Goal: Task Accomplishment & Management: Complete application form

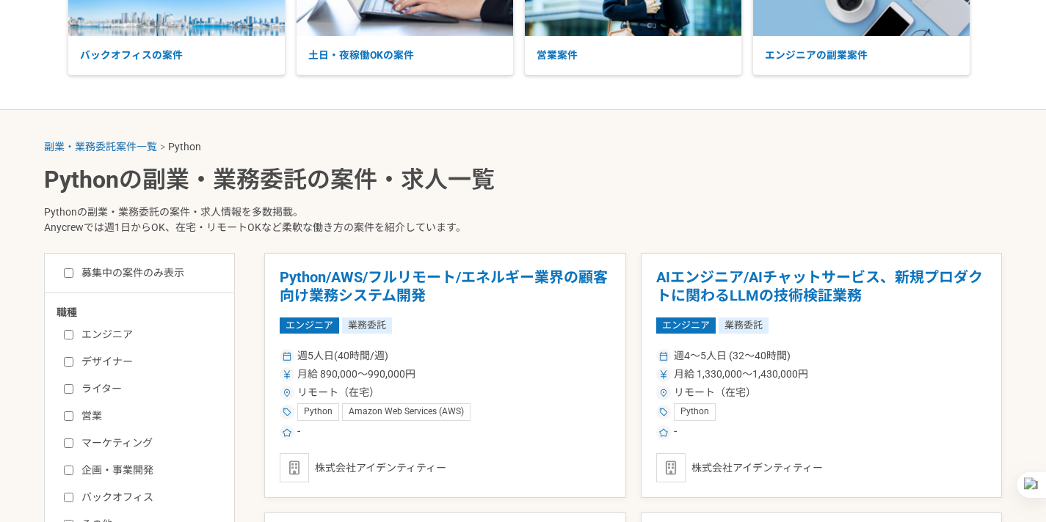
scroll to position [175, 0]
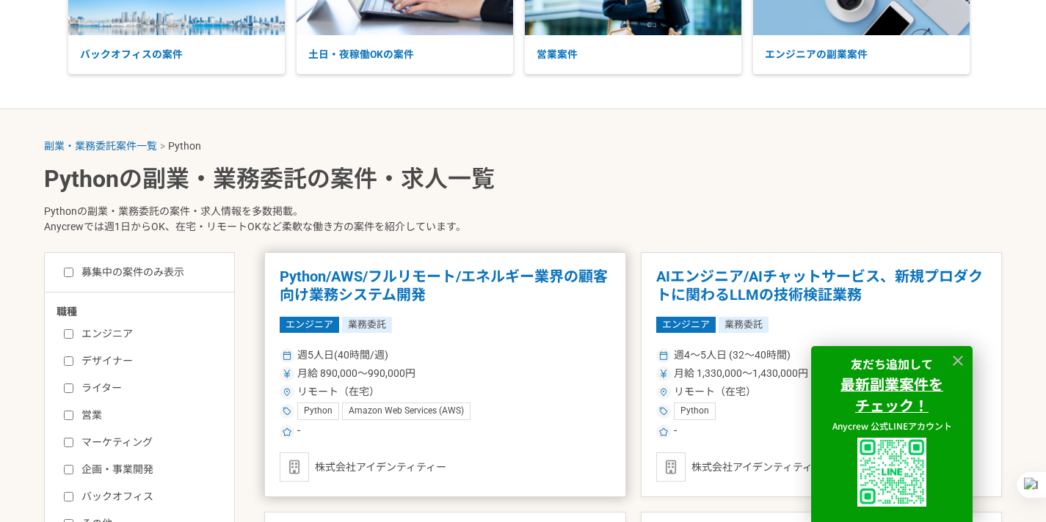
click at [426, 273] on h1 "Python/AWS/フルリモート/エネルギー業界の顧客向け業務システム開発" at bounding box center [445, 286] width 331 height 37
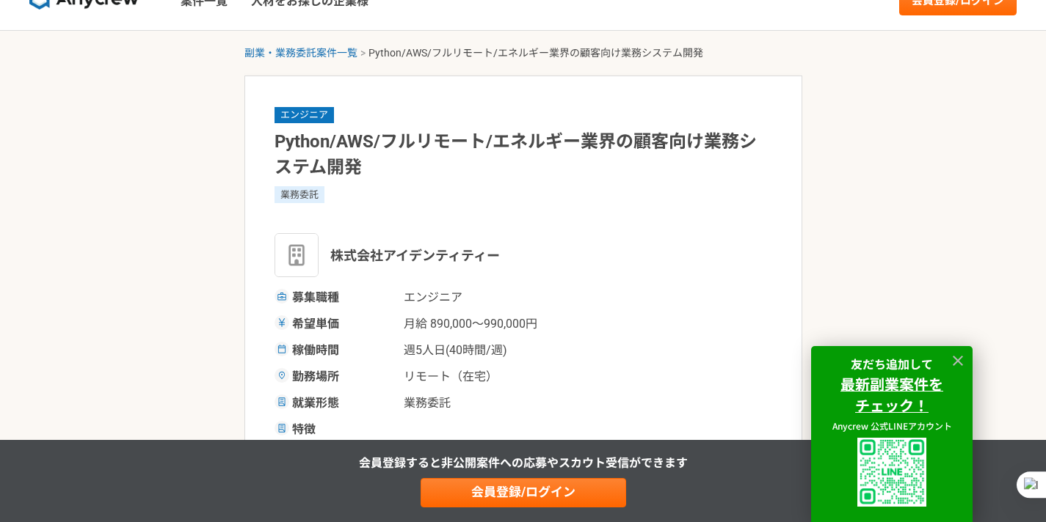
scroll to position [33, 0]
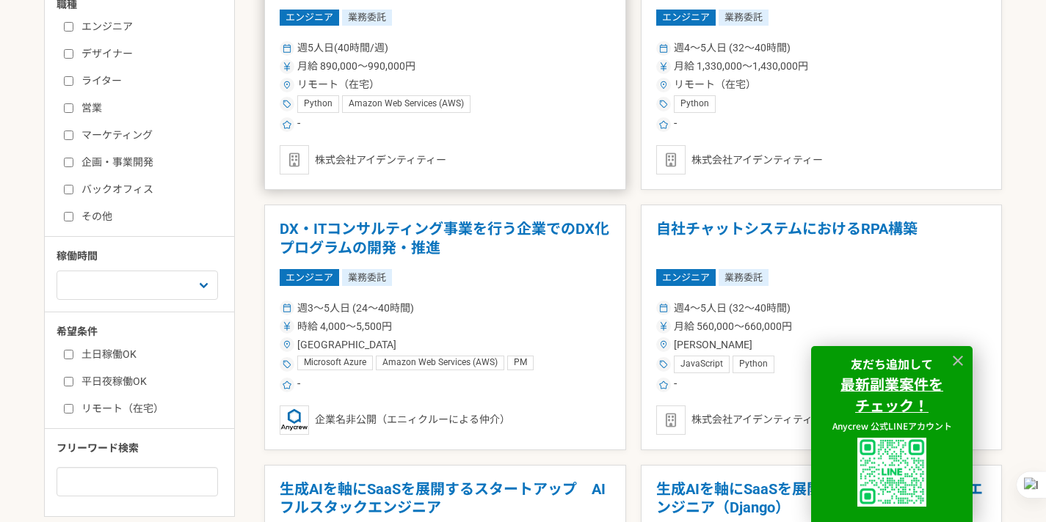
scroll to position [486, 0]
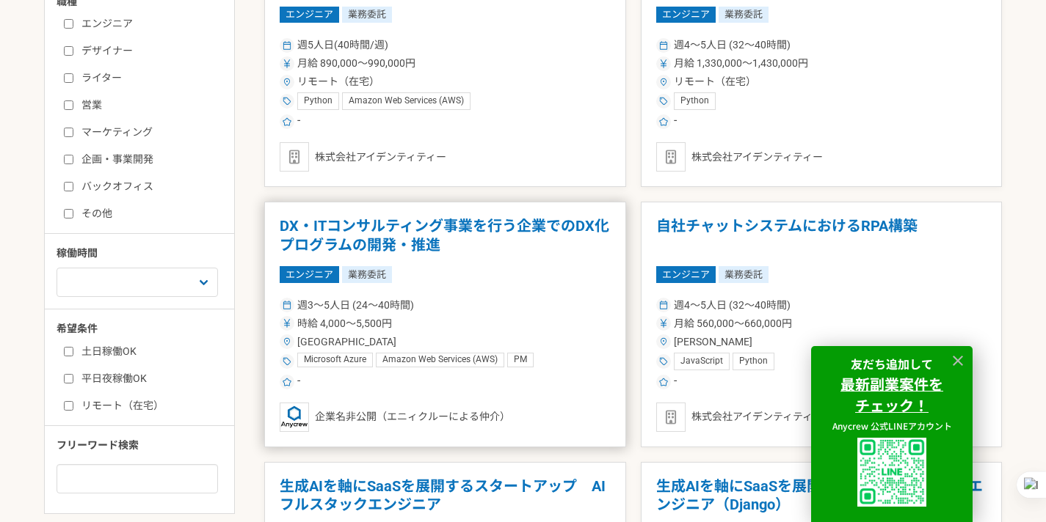
click at [417, 227] on h1 "DX・ITコンサルティング事業を行う企業でのDX化プログラムの開発・推進" at bounding box center [445, 235] width 331 height 37
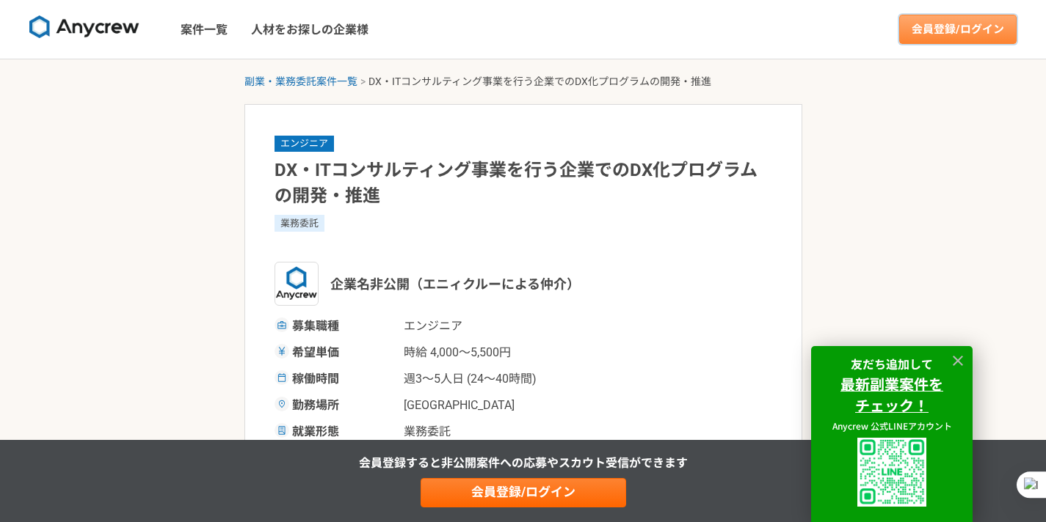
click at [960, 26] on link "会員登録/ログイン" at bounding box center [957, 29] width 117 height 29
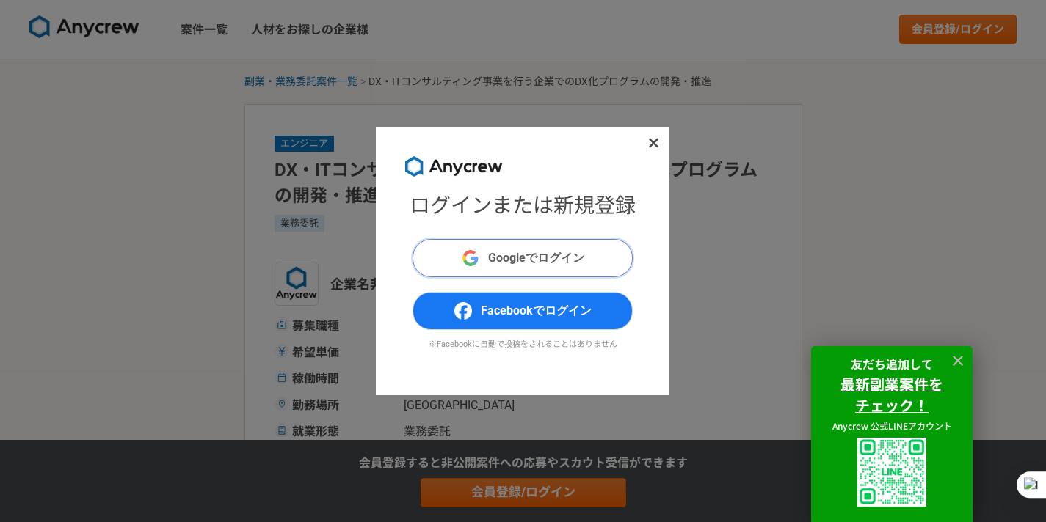
click at [521, 258] on span "Googleでログイン" at bounding box center [536, 258] width 96 height 18
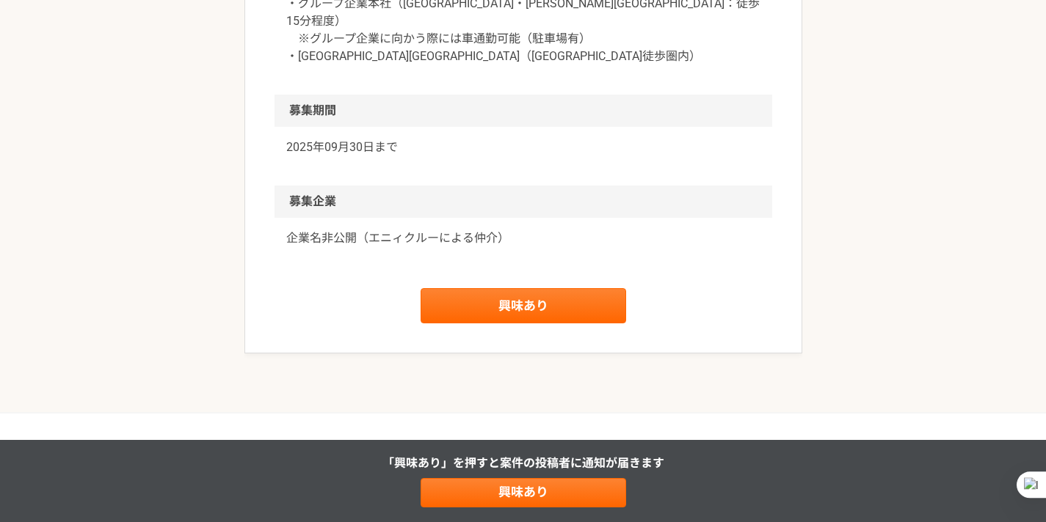
scroll to position [1649, 0]
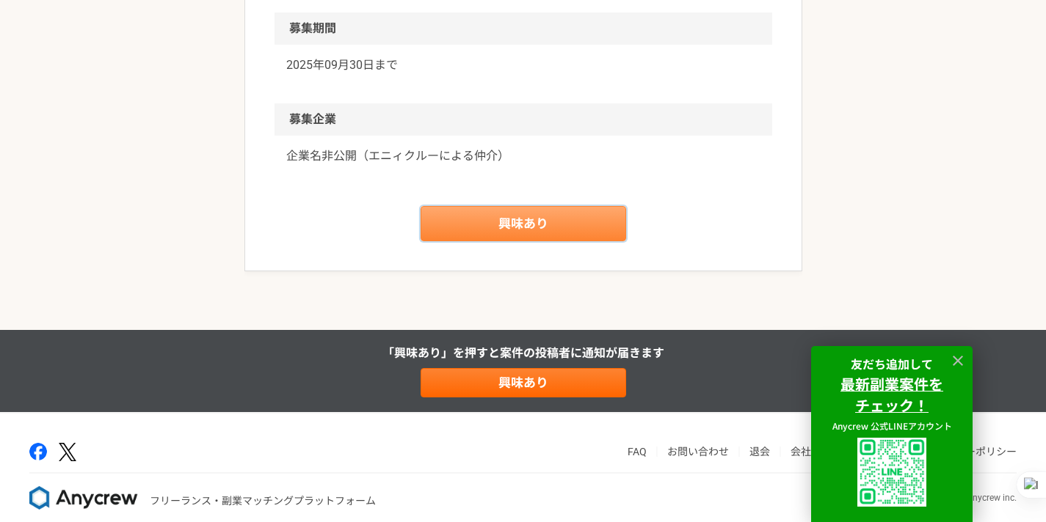
click at [520, 206] on link "興味あり" at bounding box center [522, 223] width 205 height 35
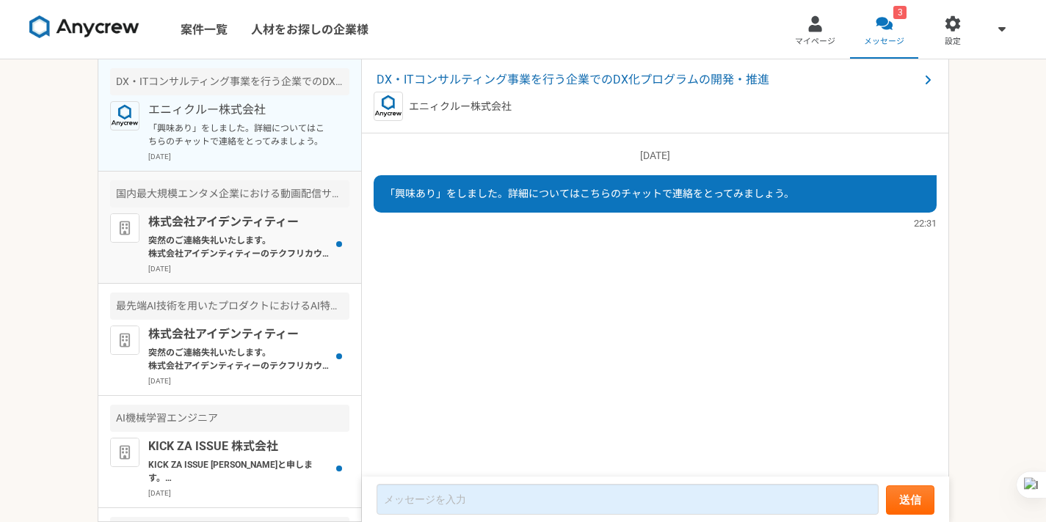
click at [253, 238] on p "突然のご連絡失礼いたします。 株式会社アイデンティティーのテクフリカウンセラーと申します。 この度はtakeru mizu様にぜひご紹介したい案件があり、ご連…" at bounding box center [238, 247] width 181 height 26
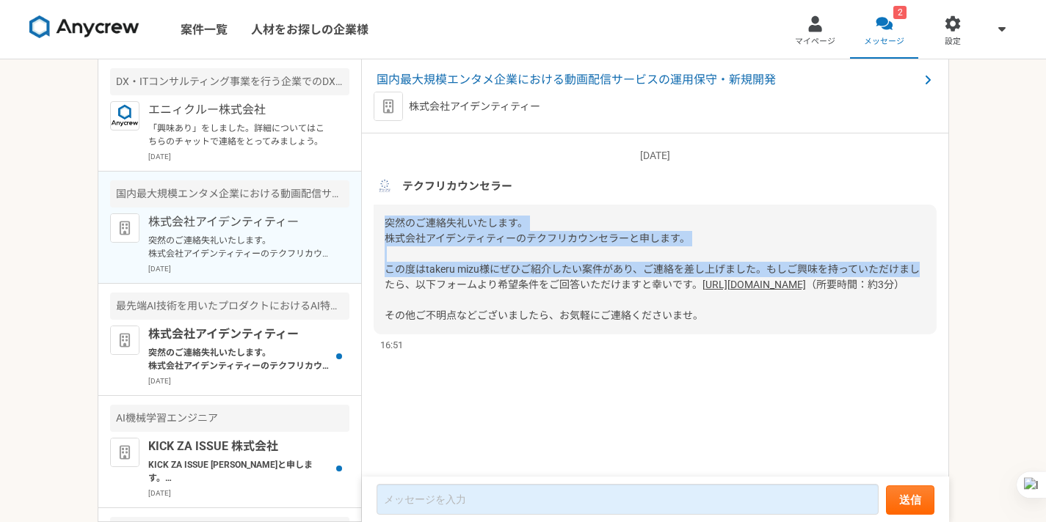
drag, startPoint x: 380, startPoint y: 216, endPoint x: 379, endPoint y: 290, distance: 74.1
click at [379, 290] on div "突然のご連絡失礼いたします。 株式会社アイデンティティーのテクフリカウンセラーと申します。 この度はtakeru mizu様にぜひご紹介したい案件があり、ご連…" at bounding box center [654, 270] width 563 height 130
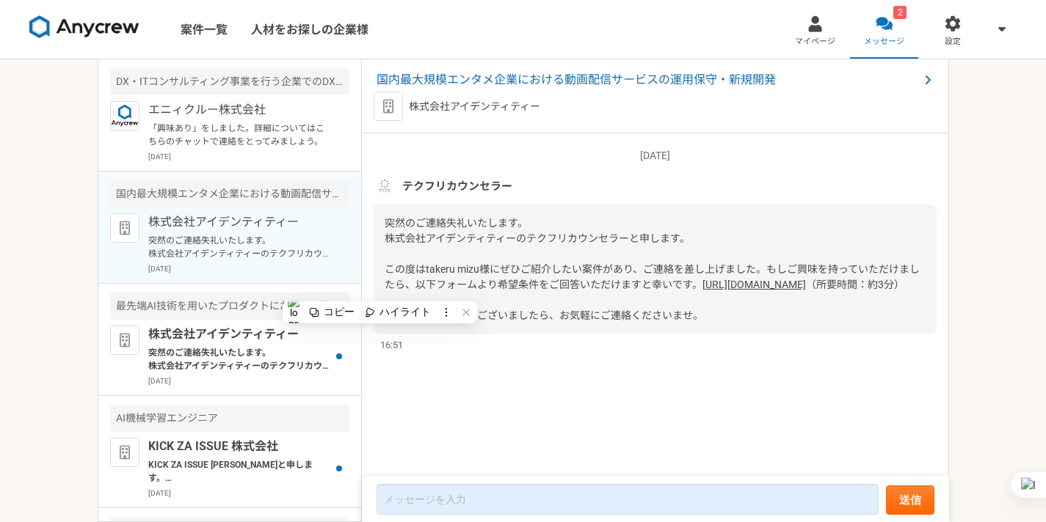
click at [489, 286] on span "突然のご連絡失礼いたします。 株式会社アイデンティティーのテクフリカウンセラーと申します。 この度はtakeru mizu様にぜひご紹介したい案件があり、ご連…" at bounding box center [651, 253] width 535 height 73
click at [702, 291] on link "https://docs.google.com/forms/d/e/1FAIpQLSdt-Xcqcv8QXMcsGCmEPBPB8XEiLWoKQzEXtHz…" at bounding box center [753, 285] width 103 height 12
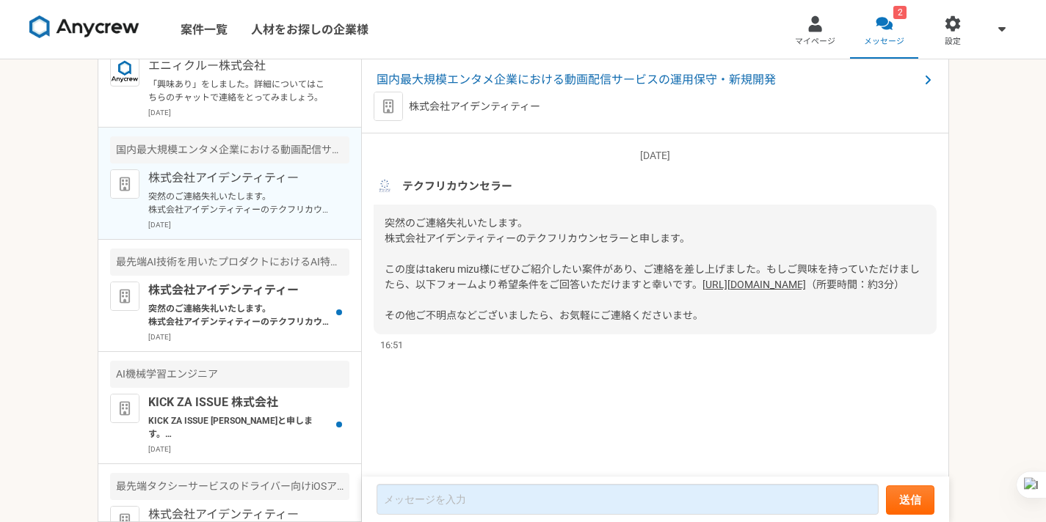
scroll to position [47, 0]
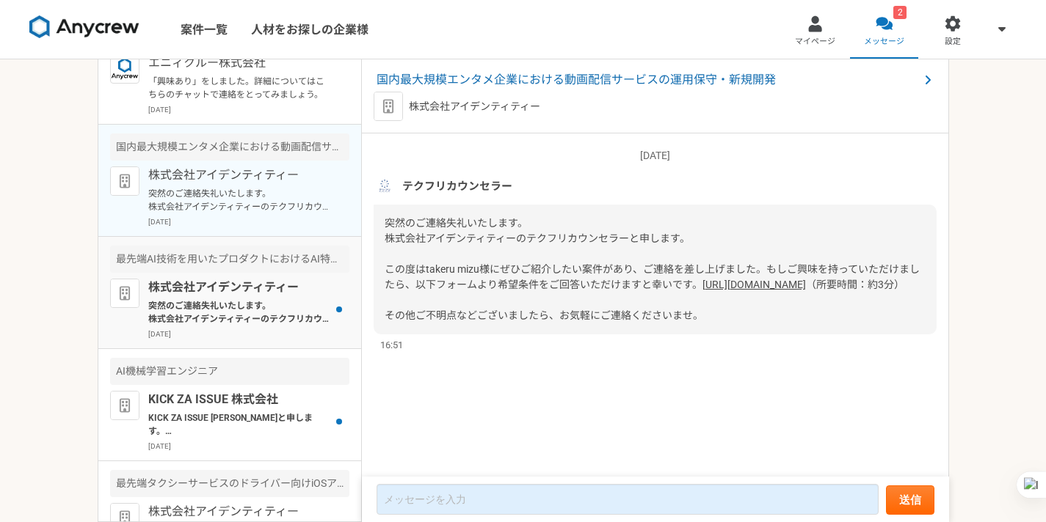
click at [236, 298] on div "株式会社アイデンティティー 突然のご連絡失礼いたします。 株式会社アイデンティティーのテクフリカウンセラーと申します。 この度はtakeru mizu様にぜひ…" at bounding box center [248, 309] width 201 height 61
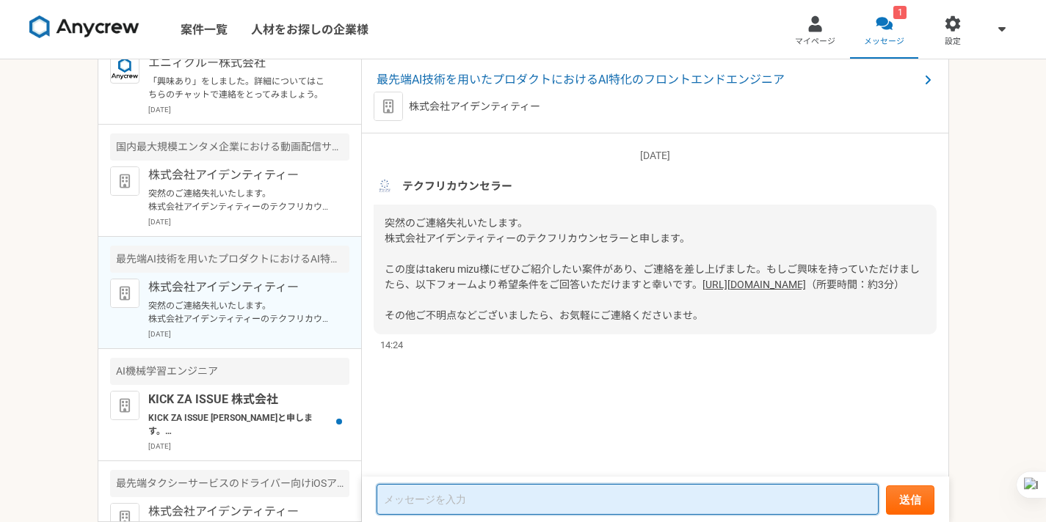
click at [405, 502] on textarea at bounding box center [627, 499] width 502 height 31
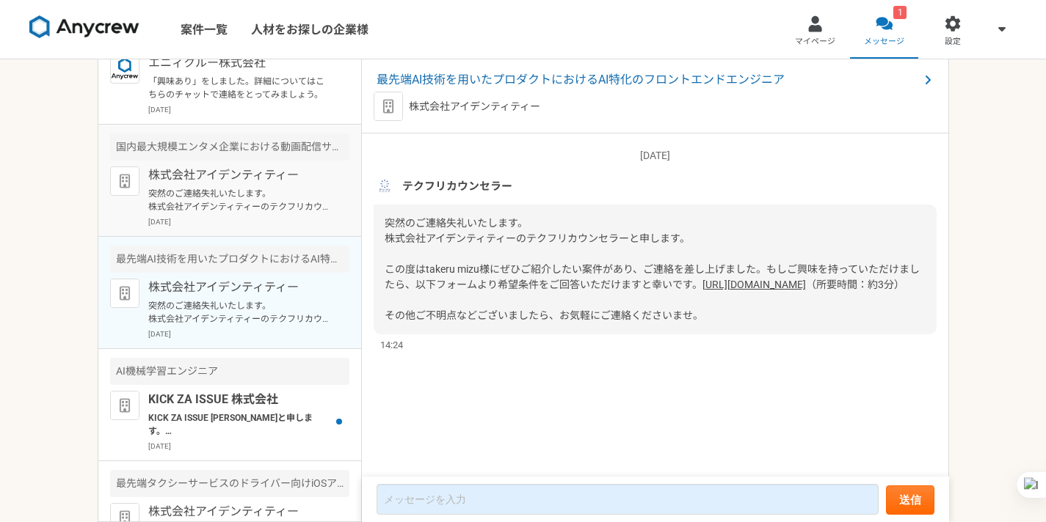
click at [253, 203] on p "突然のご連絡失礼いたします。 株式会社アイデンティティーのテクフリカウンセラーと申します。 この度はtakeru mizu様にぜひご紹介したい案件があり、ご連…" at bounding box center [238, 200] width 181 height 26
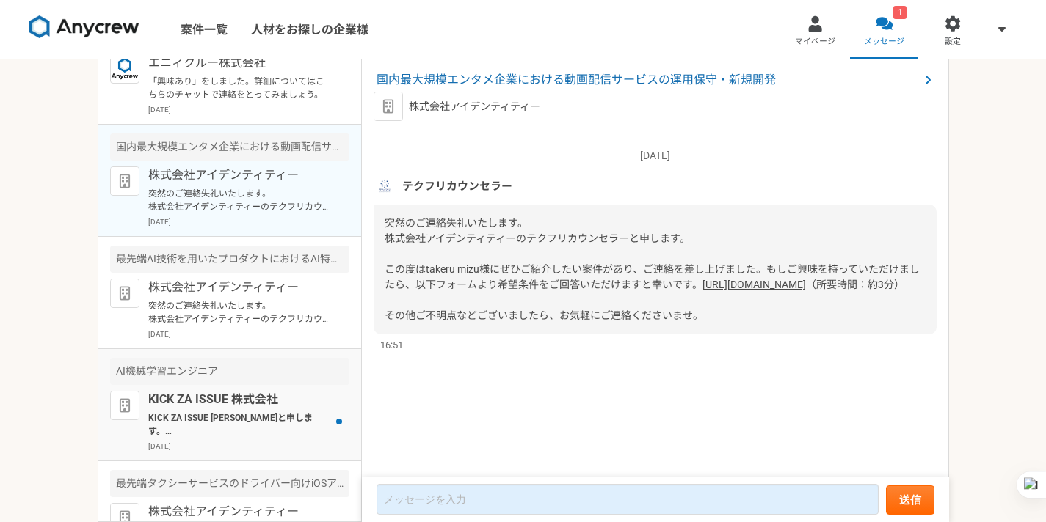
click at [225, 406] on p "KICK ZA ISSUE 株式会社" at bounding box center [238, 400] width 181 height 18
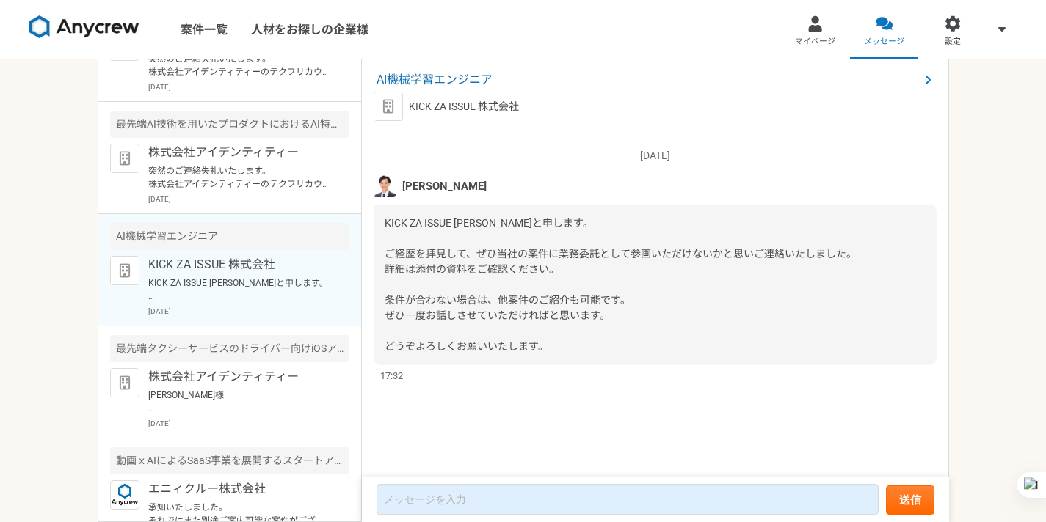
scroll to position [203, 0]
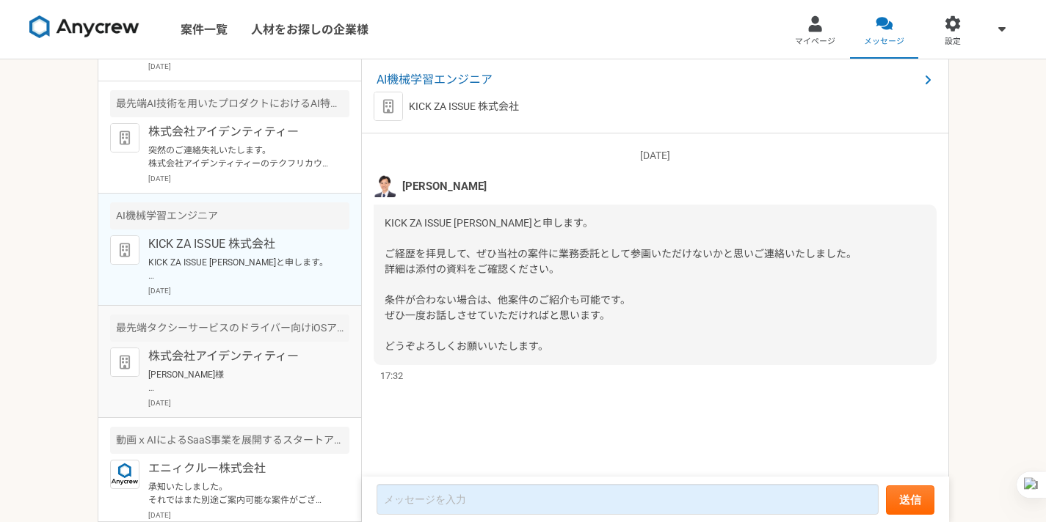
click at [163, 372] on p "水島様 この度はご返信いただき、誠にありがとうございます。 ご希望条件など詳細についても承知いたしました。 ご提案させていただいた案件について、最新の選考状況…" at bounding box center [238, 381] width 181 height 26
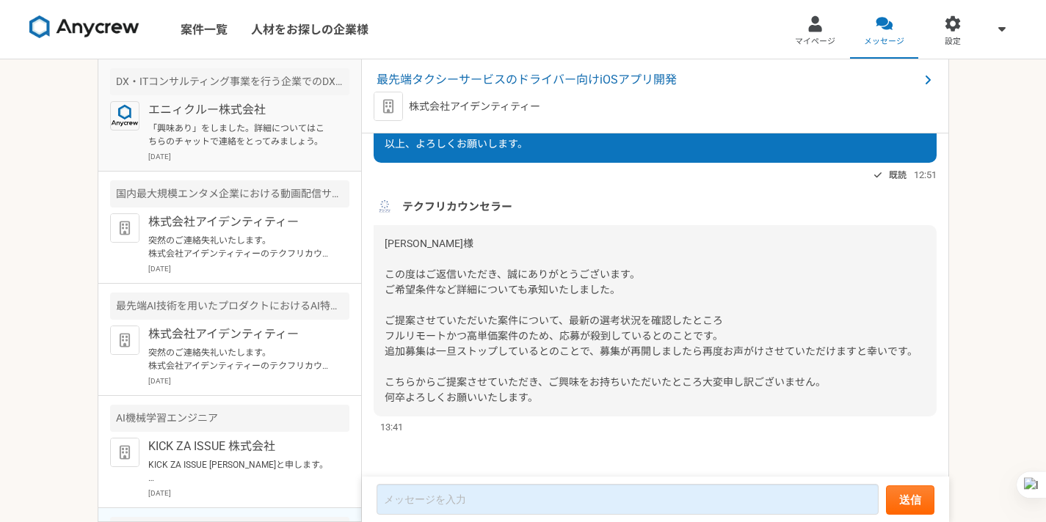
click at [252, 125] on p "「興味あり」をしました。詳細についてはこちらのチャットで連絡をとってみましょう。" at bounding box center [238, 135] width 181 height 26
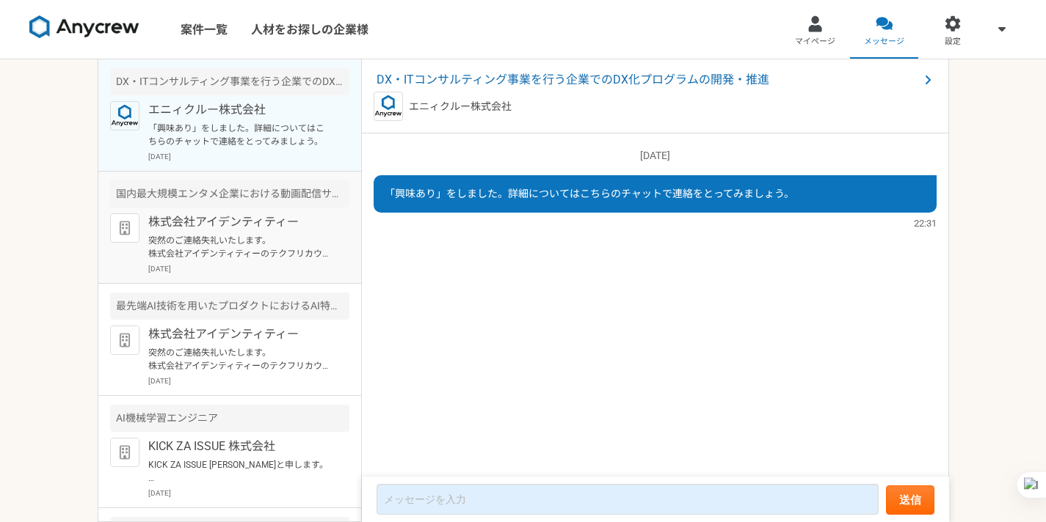
click at [208, 232] on div "株式会社アイデンティティー 突然のご連絡失礼いたします。 株式会社アイデンティティーのテクフリカウンセラーと申します。 この度はtakeru mizu様にぜひ…" at bounding box center [248, 244] width 201 height 61
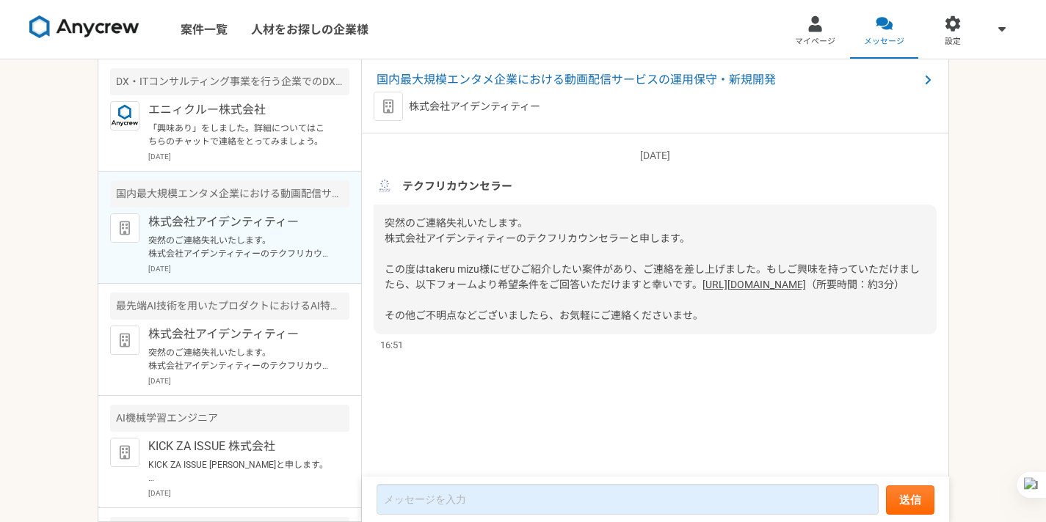
click at [409, 484] on form "送信" at bounding box center [655, 499] width 587 height 45
click at [405, 482] on form "送信" at bounding box center [655, 499] width 587 height 45
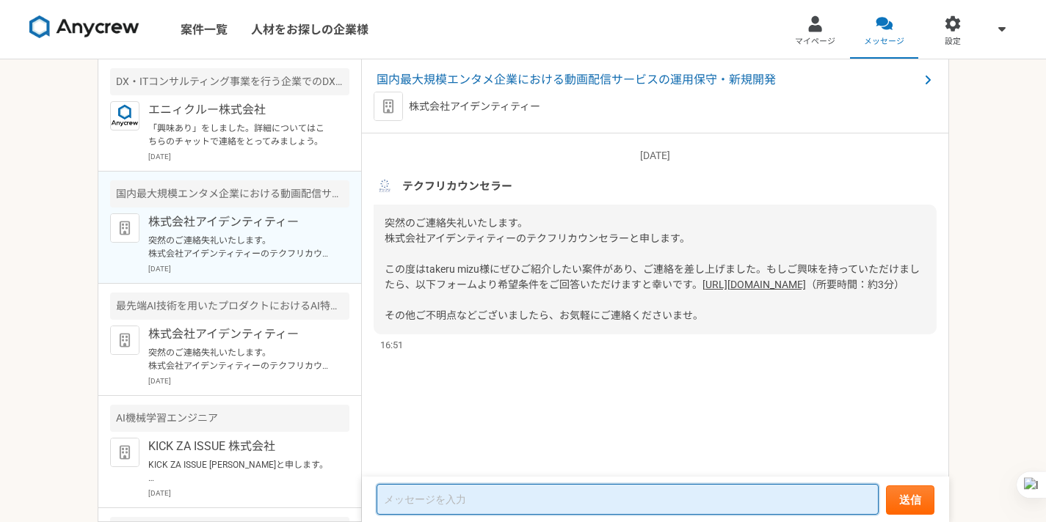
click at [404, 503] on textarea at bounding box center [627, 499] width 502 height 31
click at [419, 505] on textarea at bounding box center [627, 499] width 502 height 31
paste textarea "お世話になります。 水島です。 フルリモート可能であれば、ご面談の機会を頂けると幸いでございます。 直近3年間はオンライン診療（医療システム）OpenAI(問…"
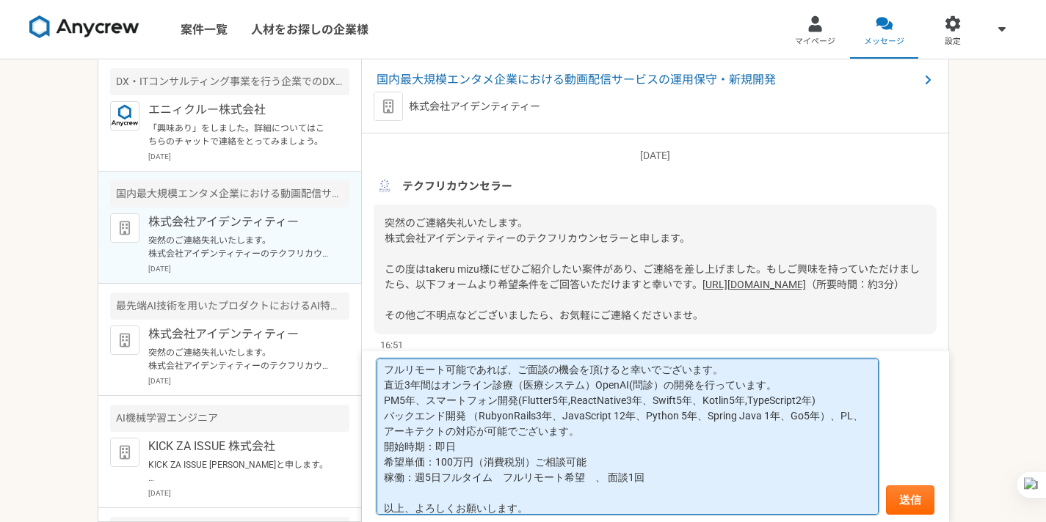
click at [446, 459] on textarea "お世話になります。 水島です。 フルリモート可能であれば、ご面談の機会を頂けると幸いでございます。 直近3年間はオンライン診療（医療システム）OpenAI(問…" at bounding box center [627, 437] width 502 height 157
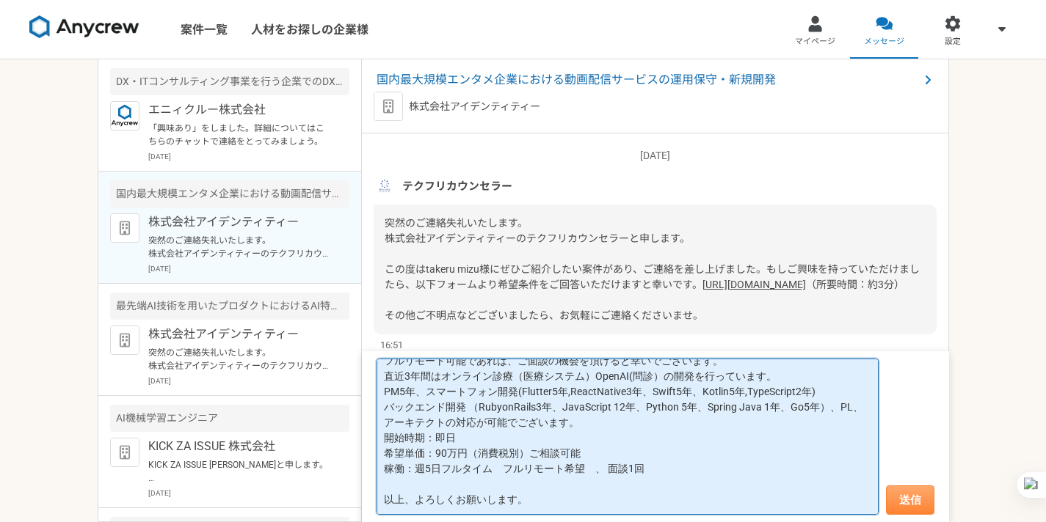
type textarea "お世話になります。 水島です。 フルリモート可能であれば、ご面談の機会を頂けると幸いでございます。 直近3年間はオンライン診療（医療システム）OpenAI(問…"
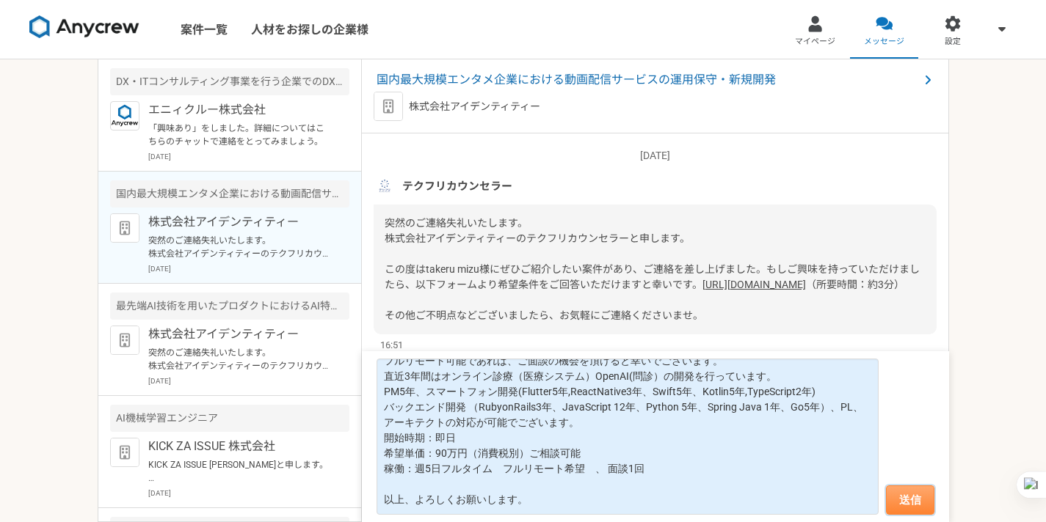
click at [923, 497] on button "送信" at bounding box center [910, 500] width 48 height 29
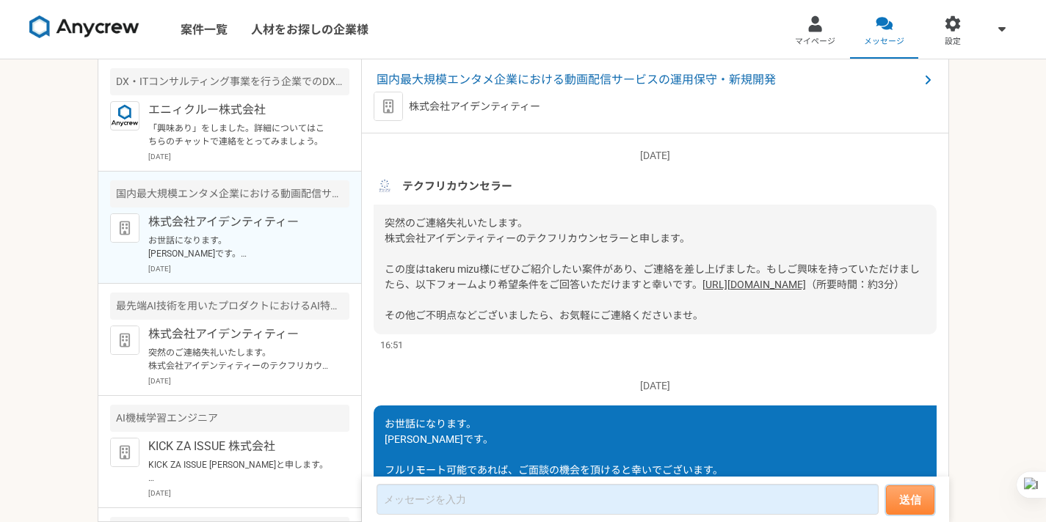
scroll to position [273, 0]
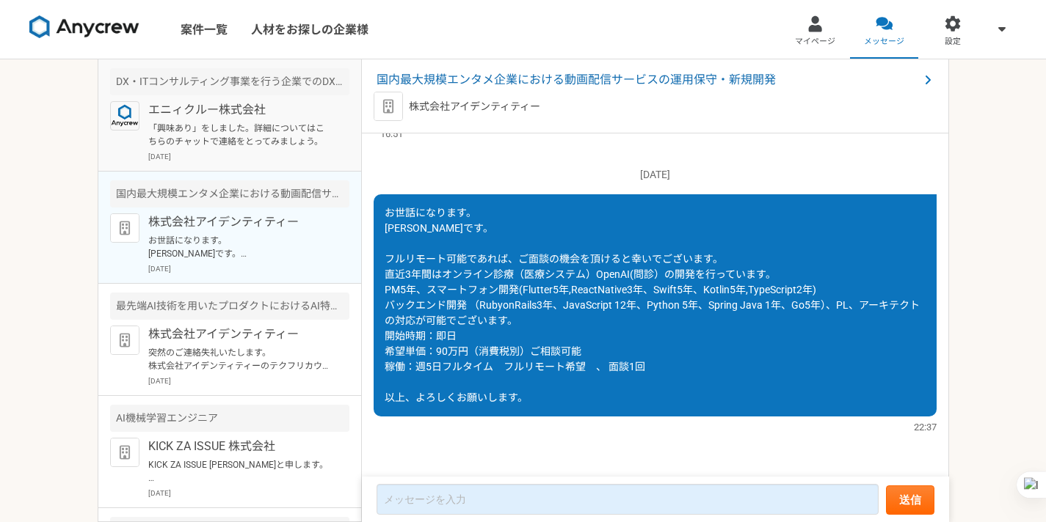
click at [240, 128] on p "「興味あり」をしました。詳細についてはこちらのチャットで連絡をとってみましょう。" at bounding box center [238, 135] width 181 height 26
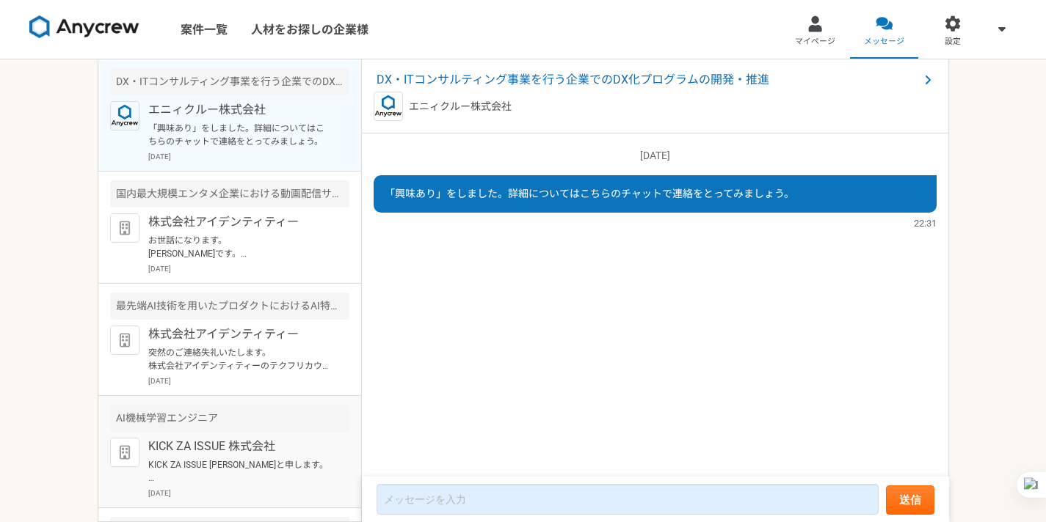
click at [210, 464] on p "KICK ZA ISSUE 副島と申します。 ご経歴を拝見して、ぜひ当社の案件に業務委託として参画いただけないかと思いご連絡いたしました。 詳細は添付の資料を…" at bounding box center [238, 472] width 181 height 26
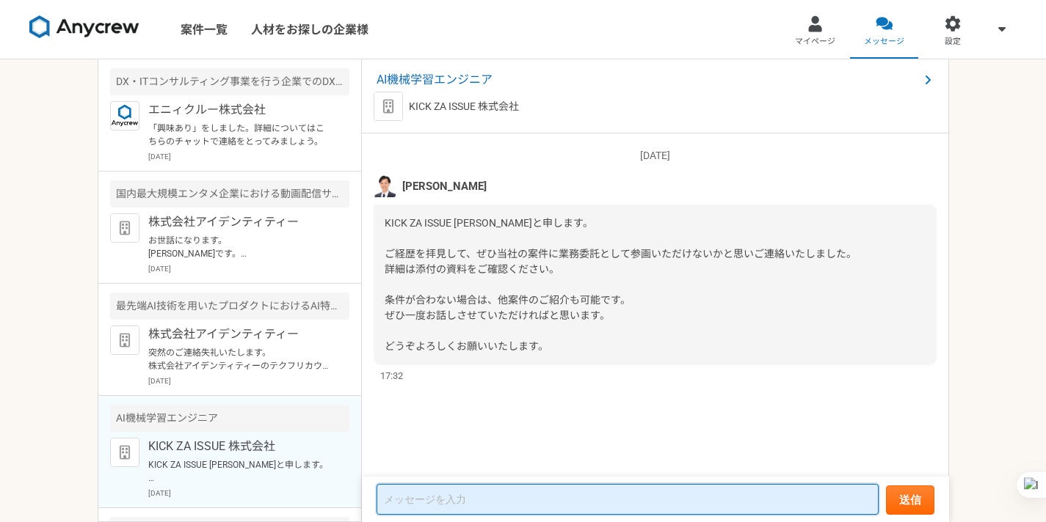
click at [407, 495] on textarea at bounding box center [627, 499] width 502 height 31
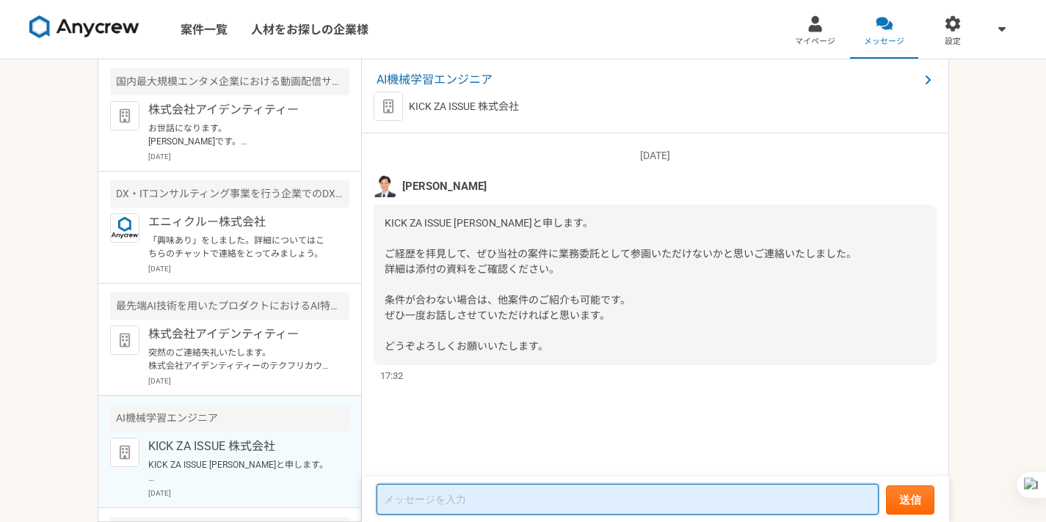
paste textarea "お世話になります。 水島です。 フルリモート可能であれば、ご面談の機会を頂けると幸いでございます。 直近3年間はオンライン診療（医療システム）OpenAI(問…"
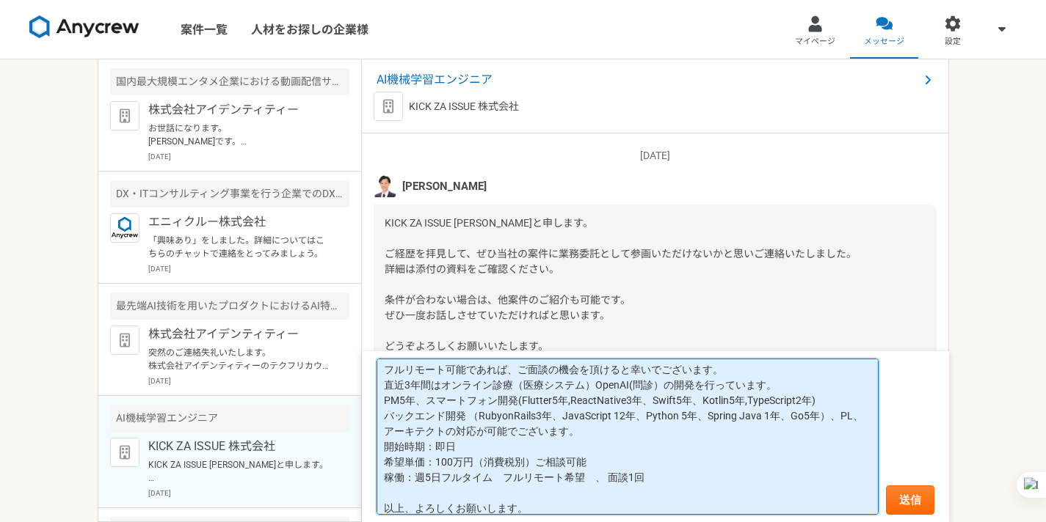
click at [446, 462] on textarea "お世話になります。 水島です。 フルリモート可能であれば、ご面談の機会を頂けると幸いでございます。 直近3年間はオンライン診療（医療システム）OpenAI(問…" at bounding box center [627, 437] width 502 height 157
type textarea "お世話になります。 水島です。 フルリモート可能であれば、ご面談の機会を頂けると幸いでございます。 直近3年間はオンライン診療（医療システム）OpenAI(問…"
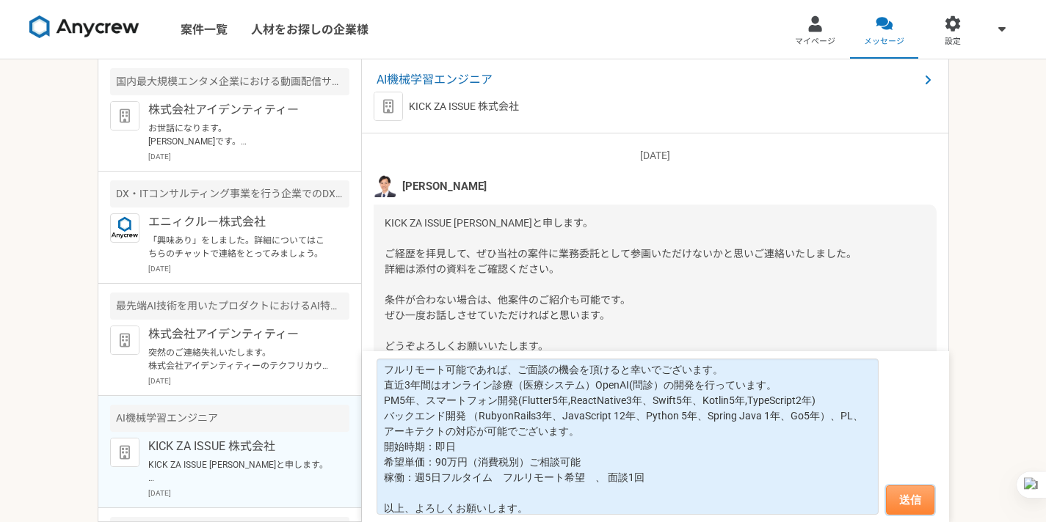
click at [913, 491] on button "送信" at bounding box center [910, 500] width 48 height 29
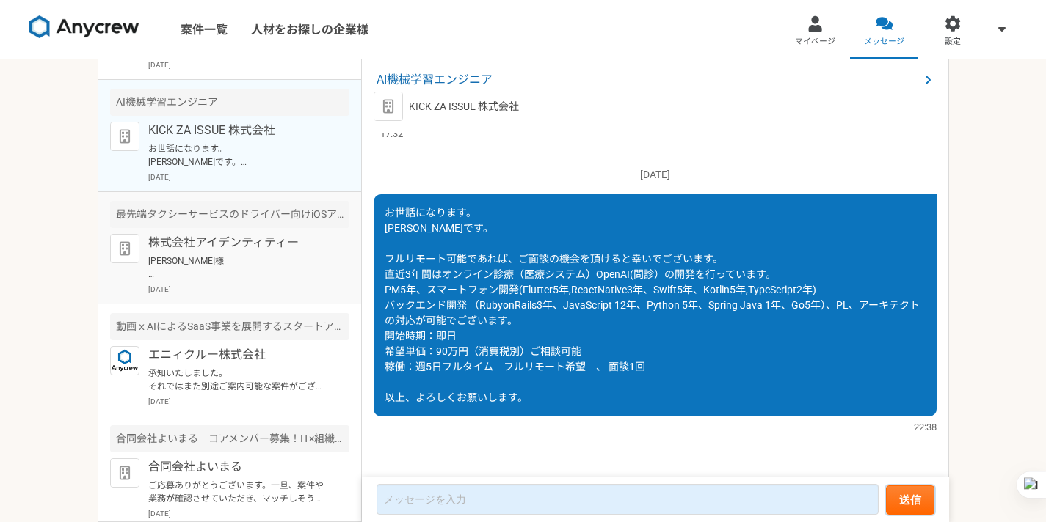
scroll to position [436, 0]
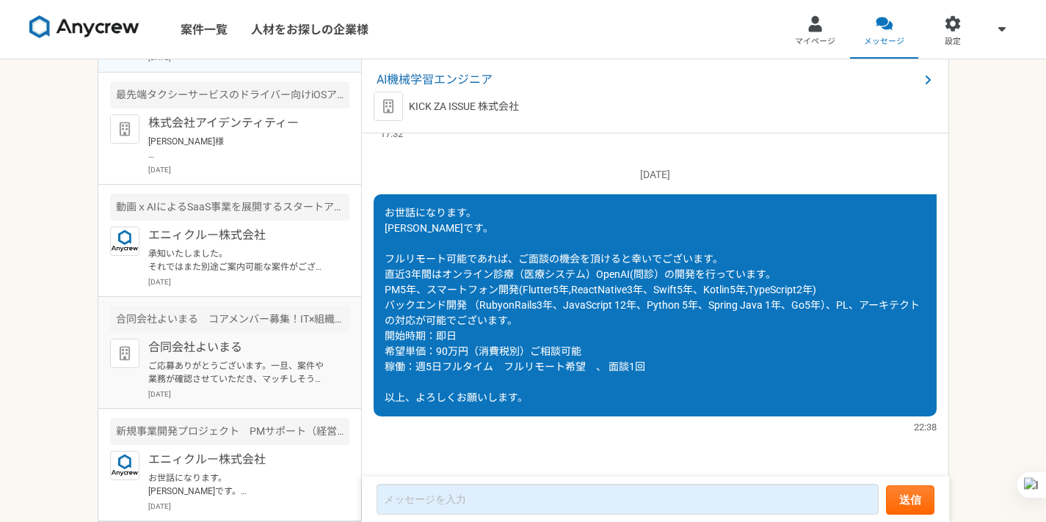
click at [207, 373] on p "ご応募ありがとうございます。一旦、案件や業務が確認させていただき、マッチしそうな内容がありましたら、ご連絡させていただければと思います。" at bounding box center [238, 373] width 181 height 26
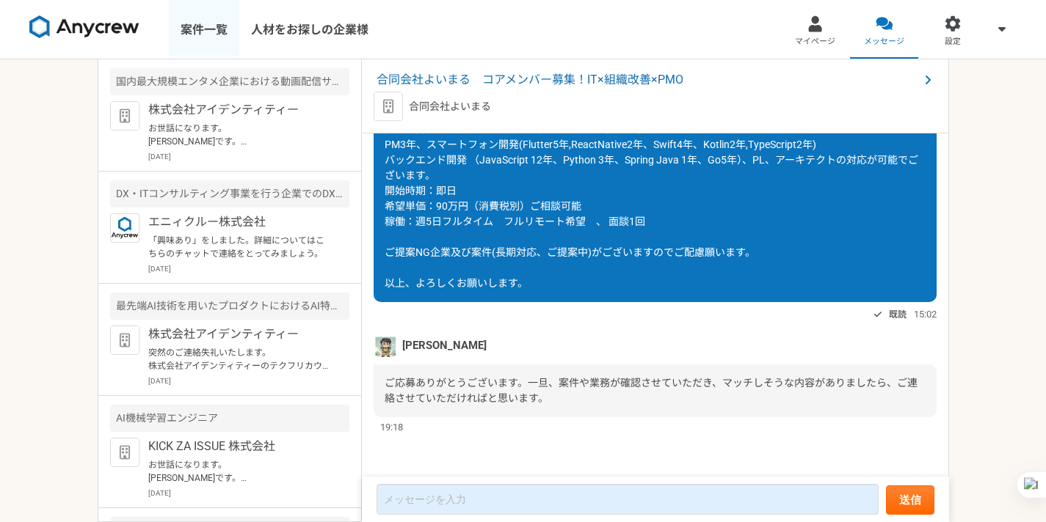
click at [218, 24] on link "案件一覧" at bounding box center [204, 29] width 70 height 59
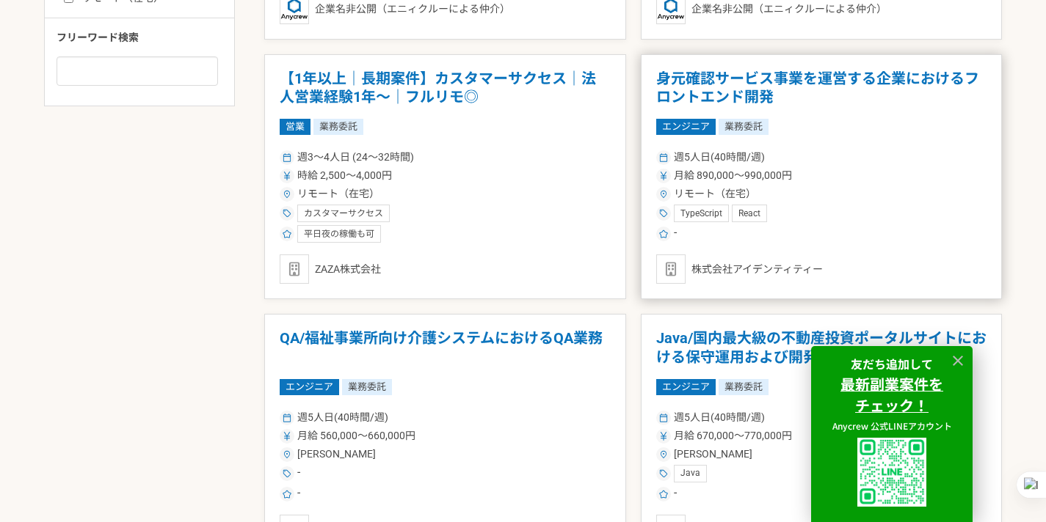
scroll to position [796, 0]
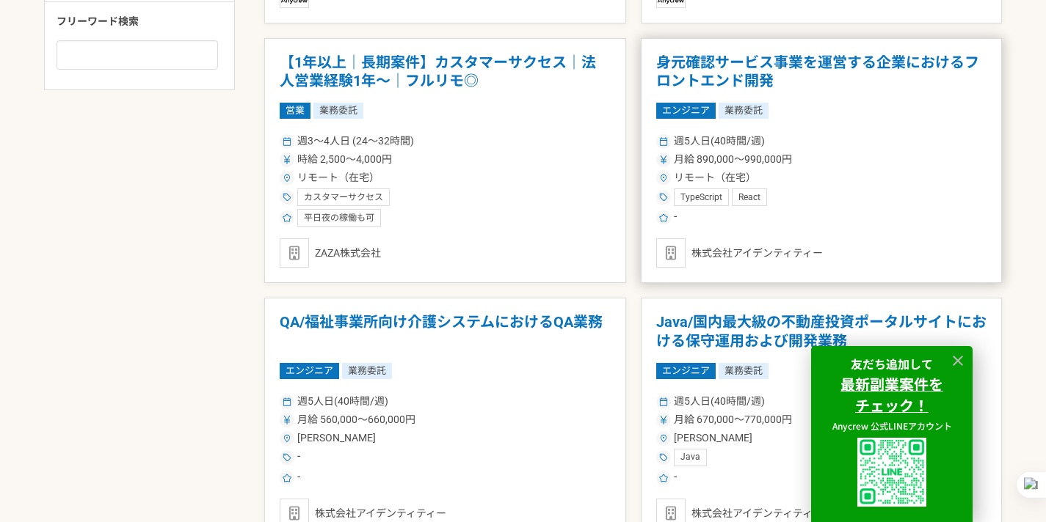
click at [763, 58] on h1 "身元確認サービス事業を運営する企業におけるフロントエンド開発" at bounding box center [821, 72] width 331 height 37
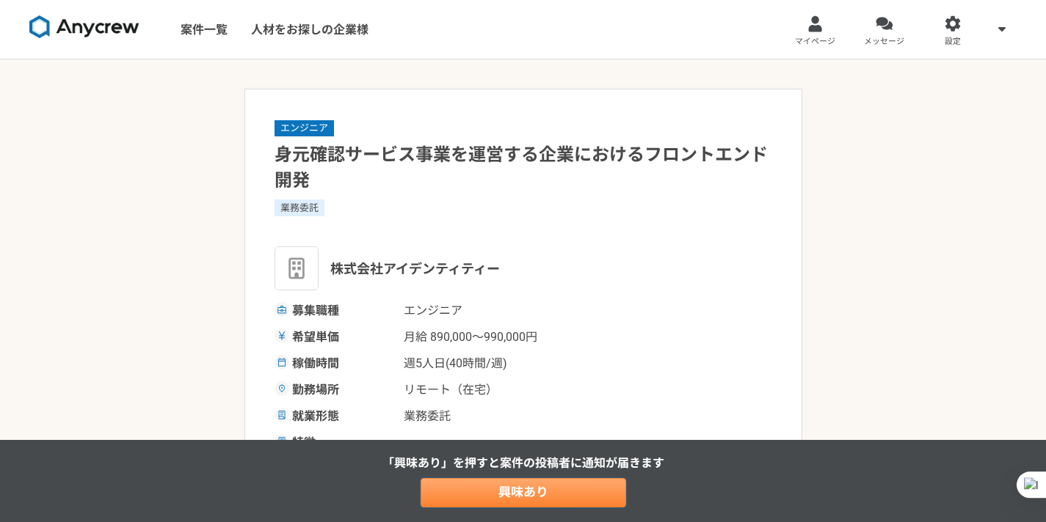
click at [505, 491] on link "興味あり" at bounding box center [522, 492] width 205 height 29
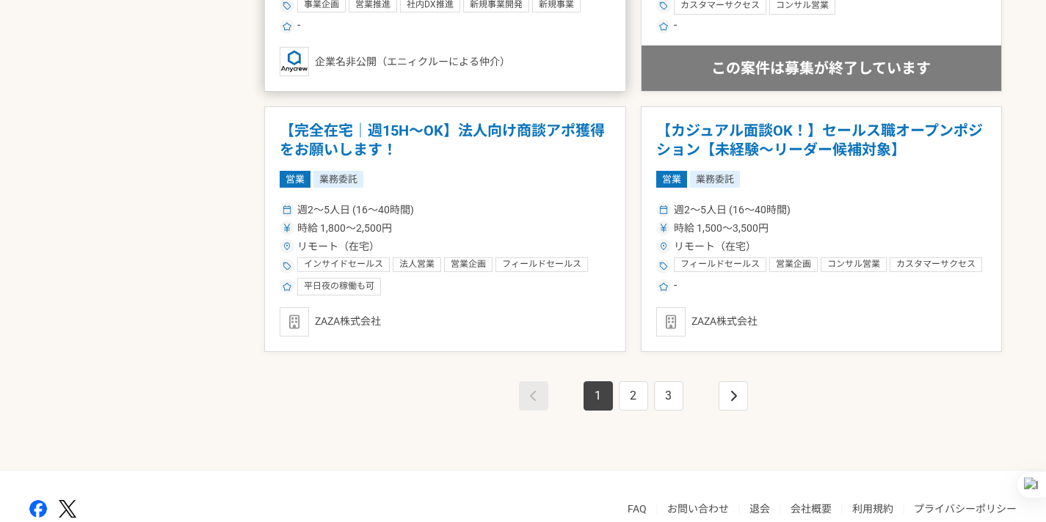
scroll to position [2623, 0]
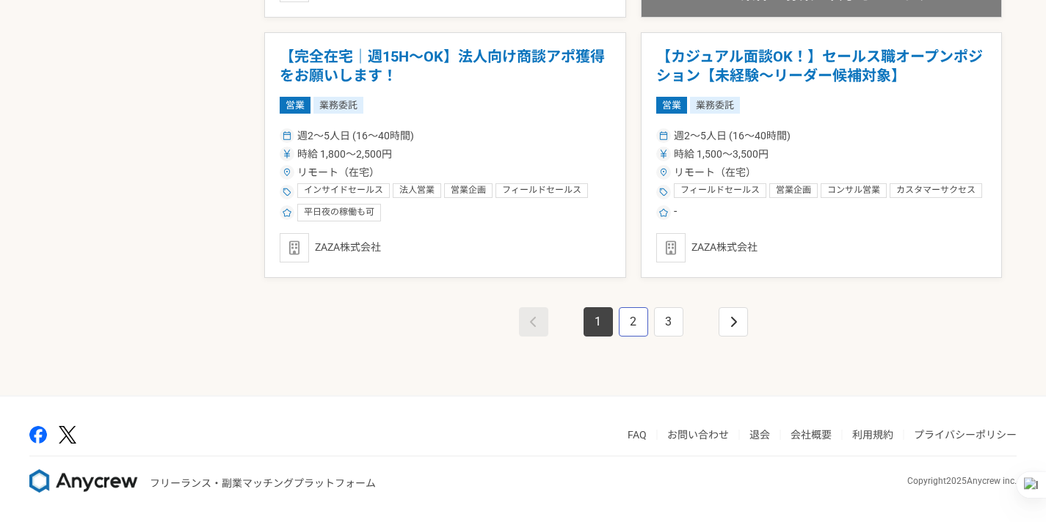
click at [628, 322] on link "2" at bounding box center [633, 321] width 29 height 29
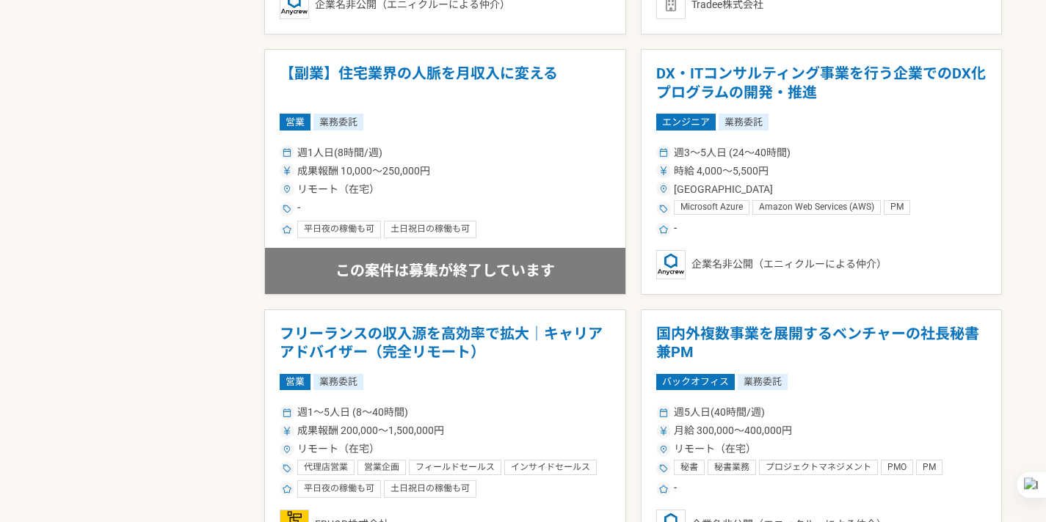
scroll to position [1308, 0]
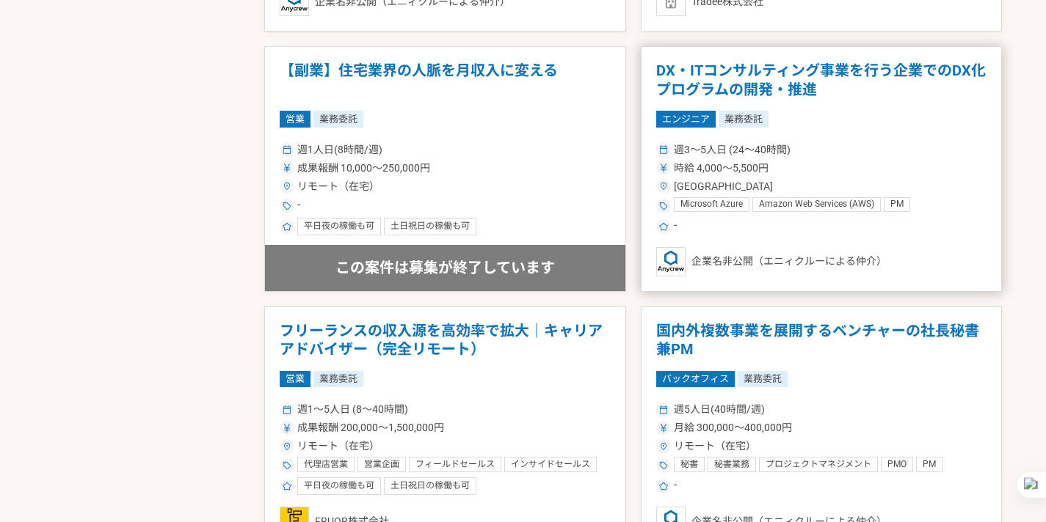
click at [771, 70] on h1 "DX・ITコンサルティング事業を行う企業でのDX化プログラムの開発・推進" at bounding box center [821, 80] width 331 height 37
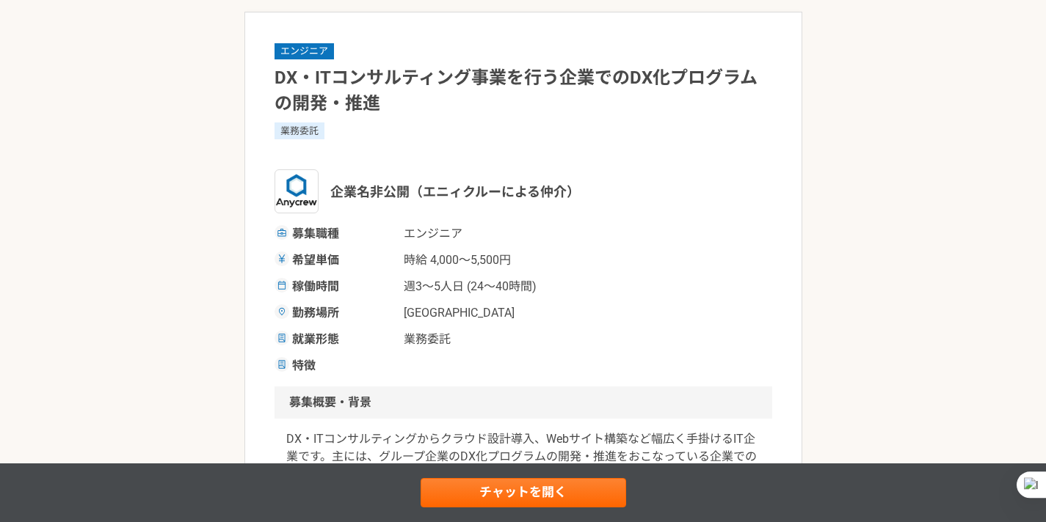
scroll to position [82, 0]
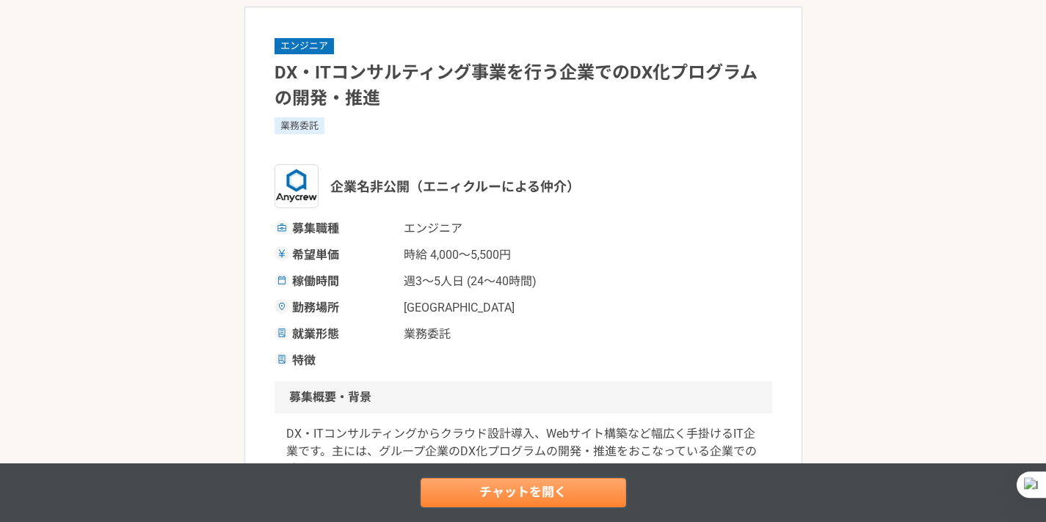
click at [544, 492] on link "チャットを開く" at bounding box center [522, 492] width 205 height 29
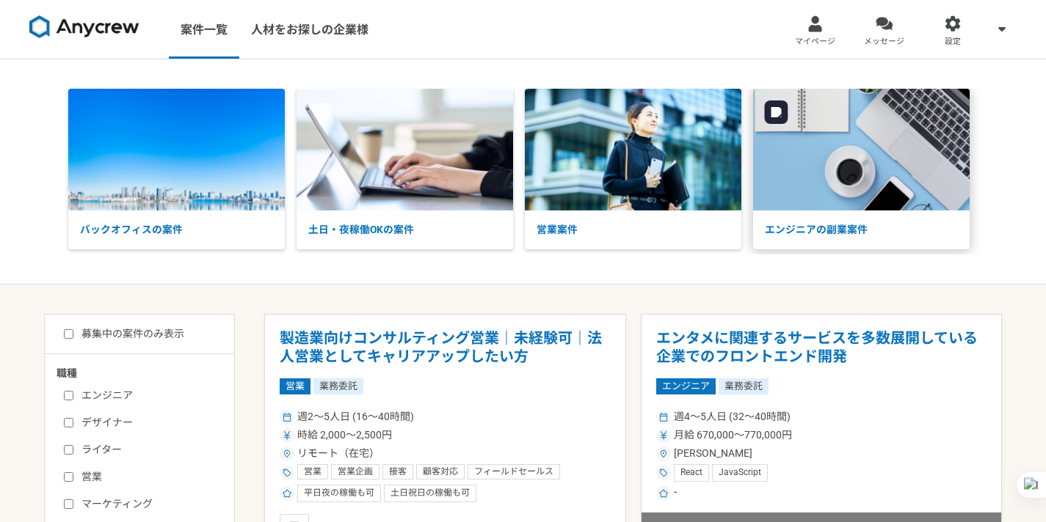
click at [797, 146] on img at bounding box center [861, 150] width 216 height 122
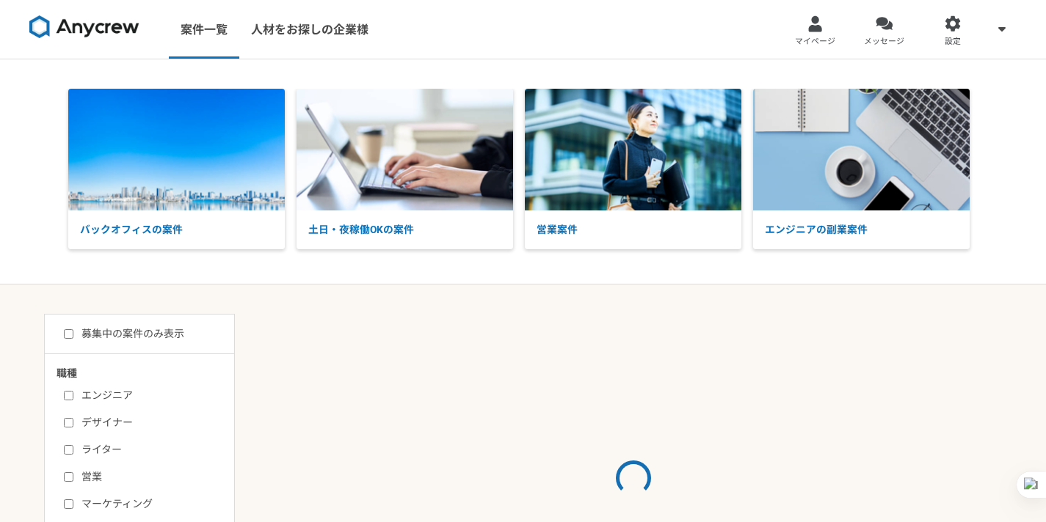
scroll to position [520, 0]
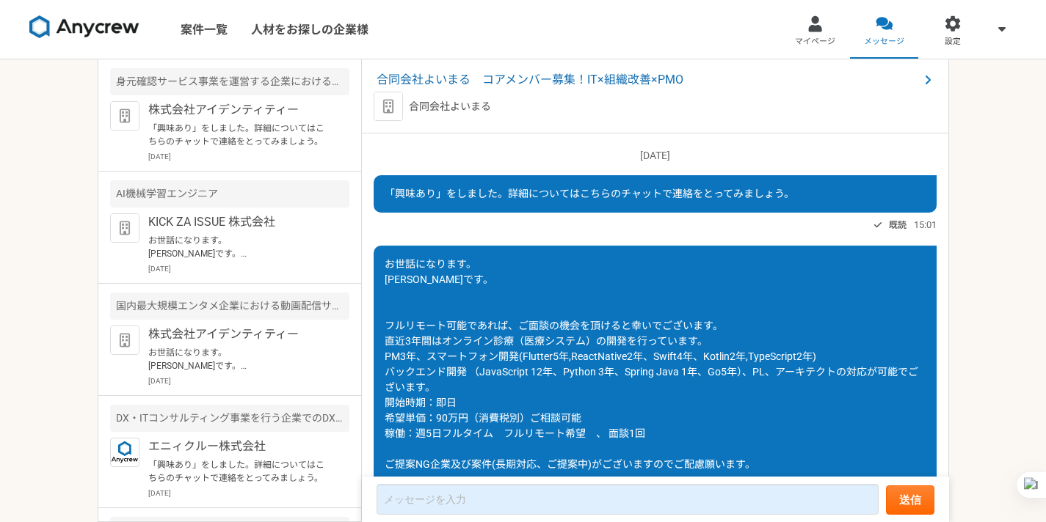
scroll to position [212, 0]
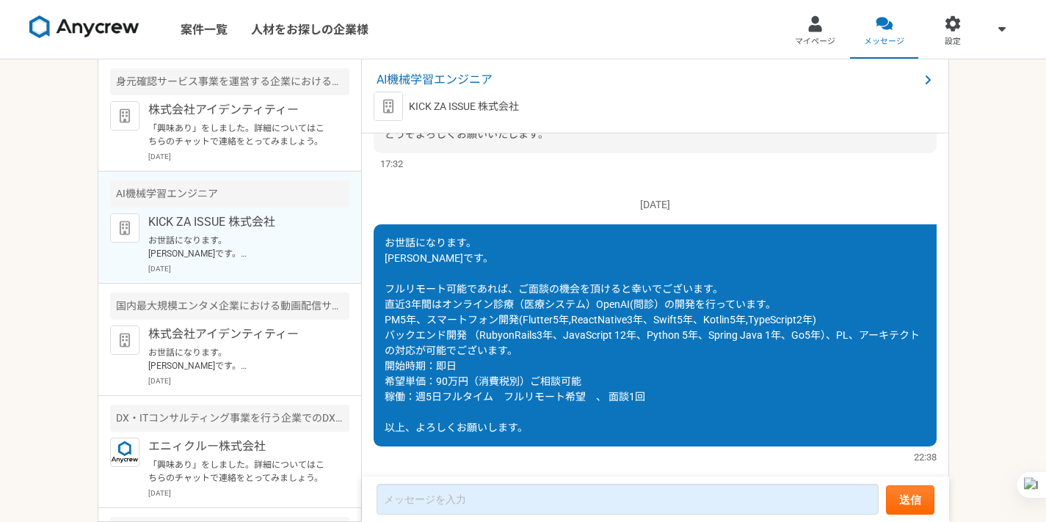
scroll to position [242, 0]
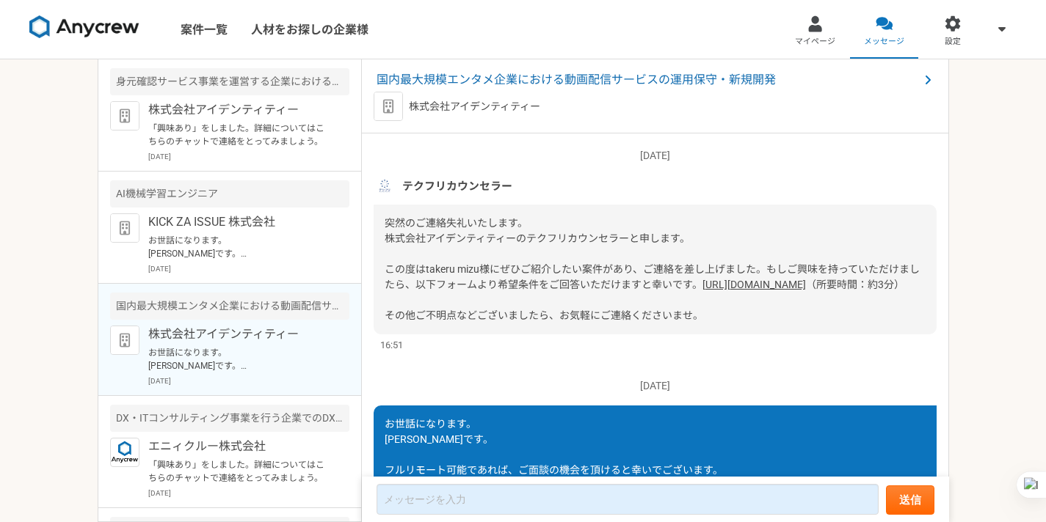
scroll to position [273, 0]
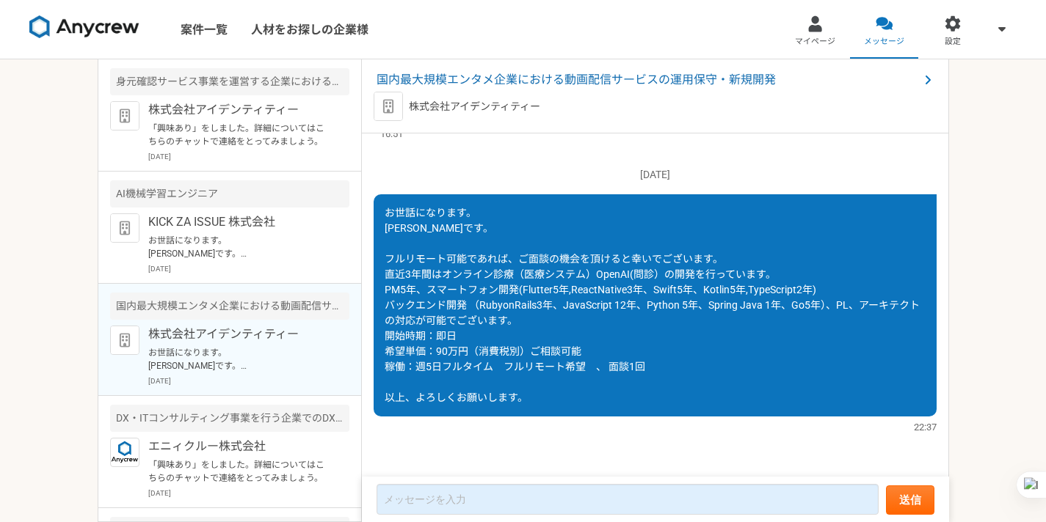
scroll to position [273, 0]
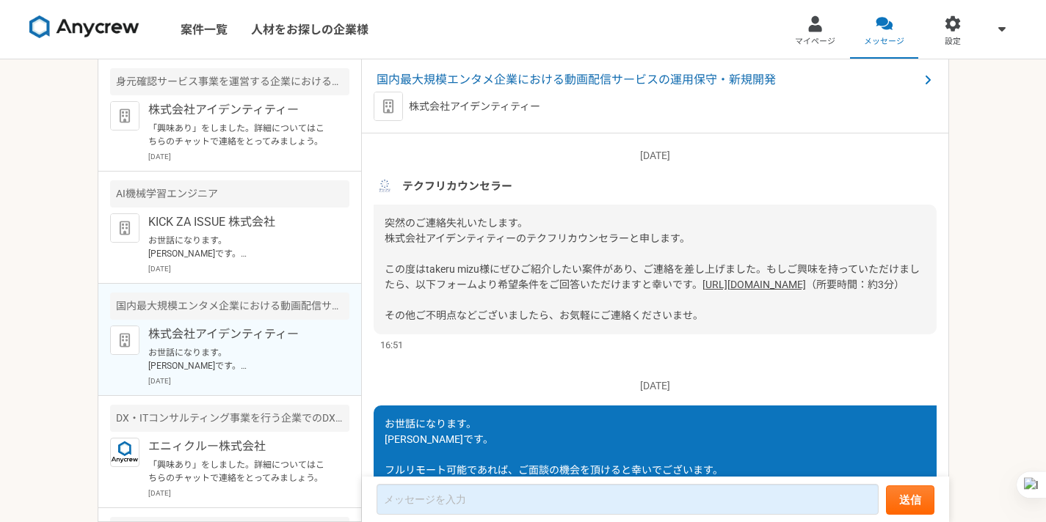
scroll to position [273, 0]
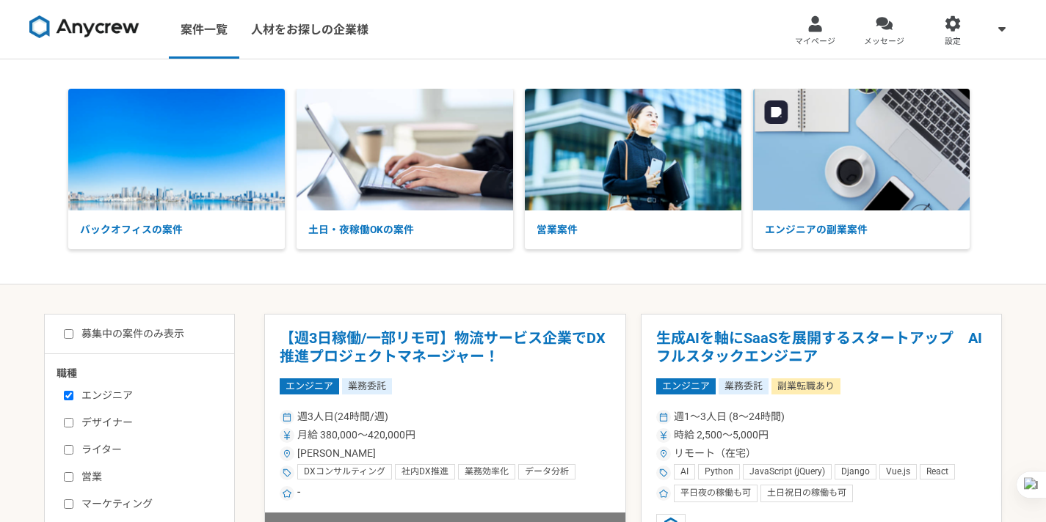
select select "3"
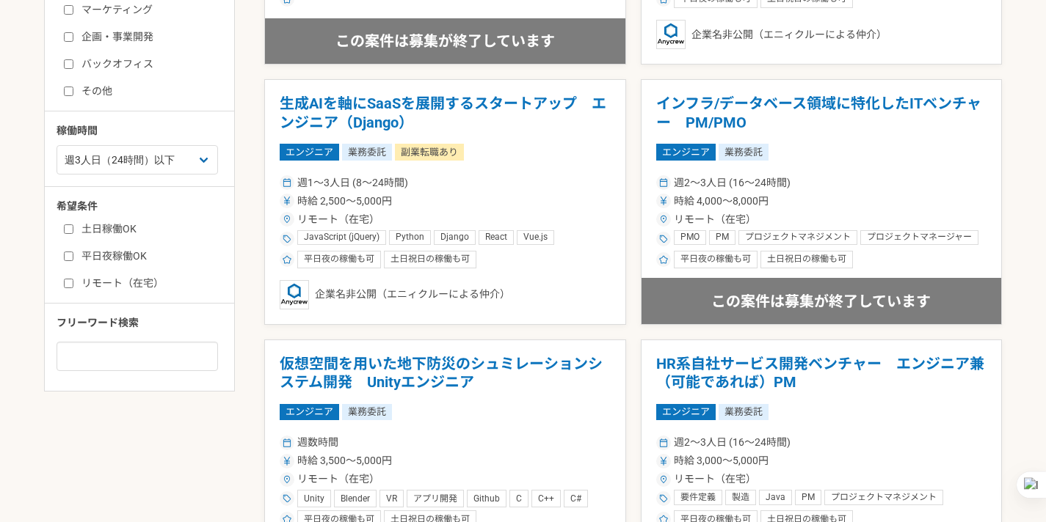
scroll to position [514, 0]
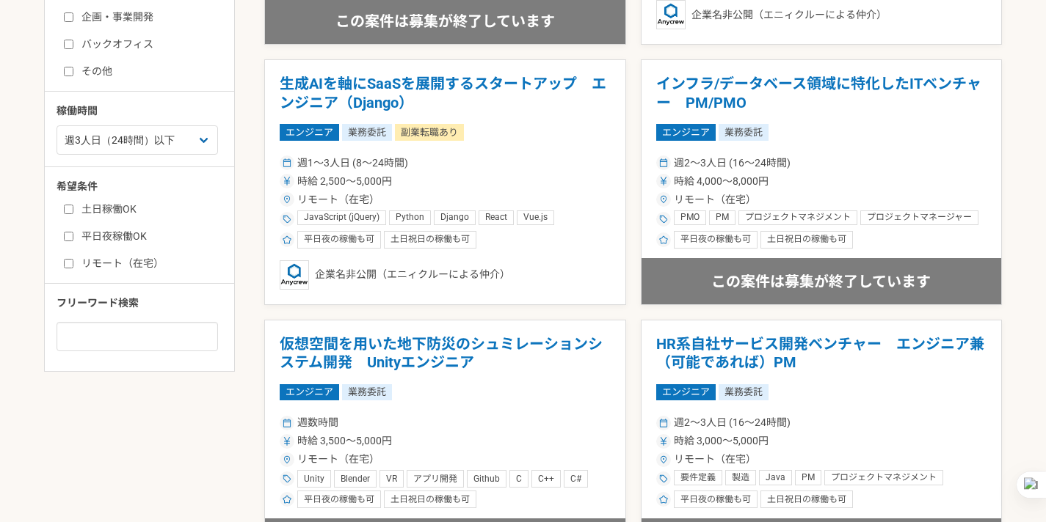
click at [67, 259] on input "リモート（在宅）" at bounding box center [69, 264] width 10 height 10
checkbox input "true"
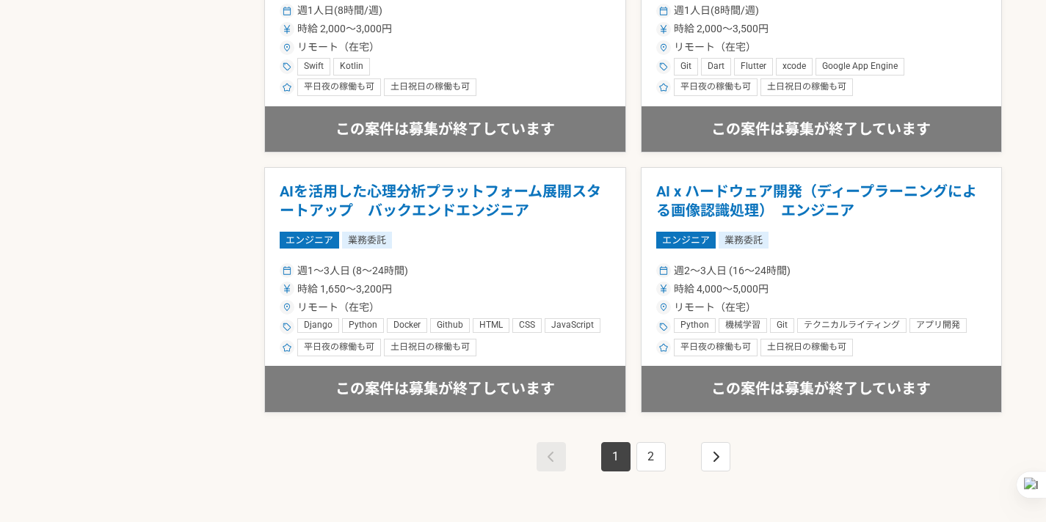
scroll to position [2623, 0]
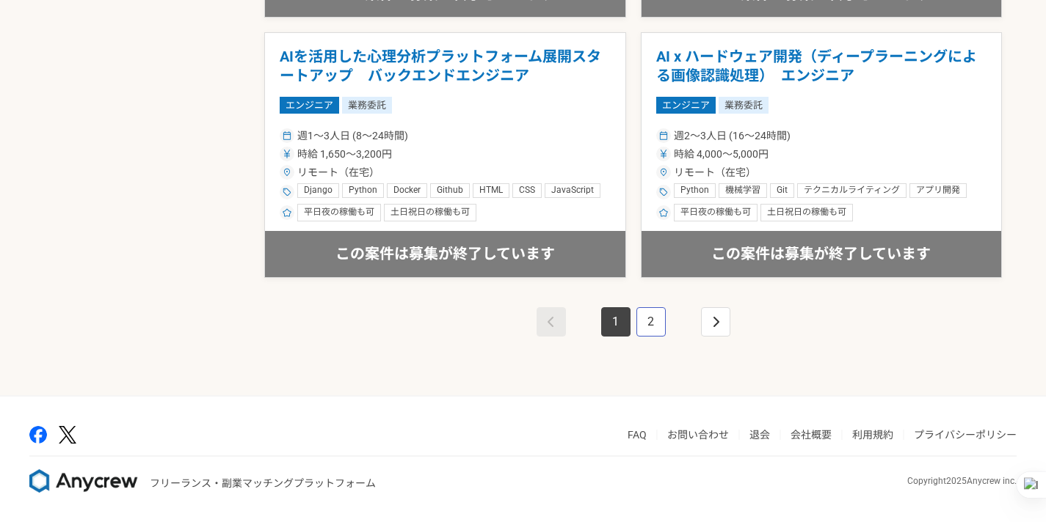
click at [646, 321] on link "2" at bounding box center [650, 321] width 29 height 29
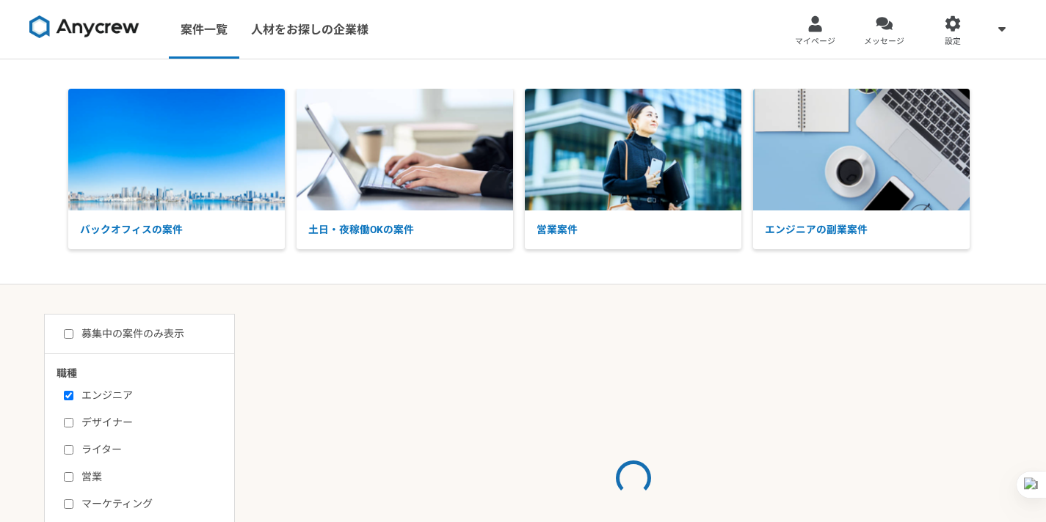
scroll to position [520, 0]
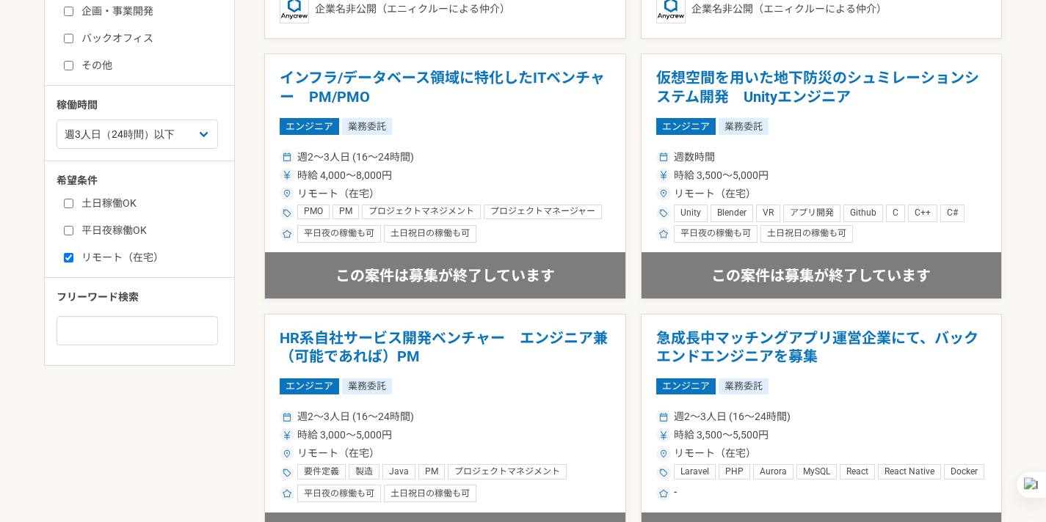
scroll to position [514, 0]
